Goal: Use online tool/utility: Utilize a website feature to perform a specific function

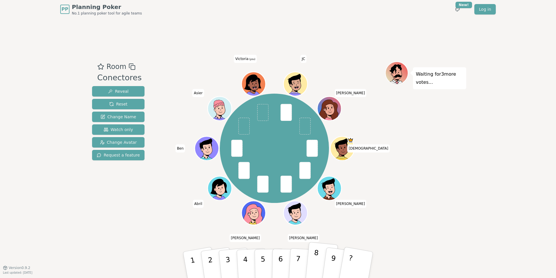
click at [310, 265] on button "8" at bounding box center [321, 265] width 33 height 46
click at [276, 260] on button "6" at bounding box center [287, 264] width 30 height 44
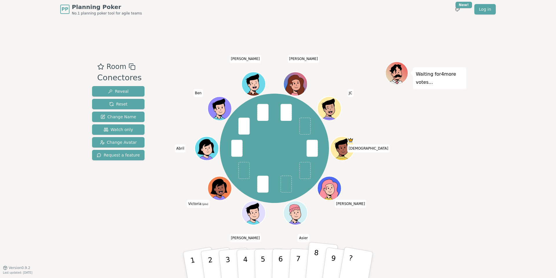
click at [318, 263] on button "8" at bounding box center [321, 265] width 33 height 46
click at [257, 261] on button "5" at bounding box center [269, 264] width 30 height 44
